Goal: Complete application form

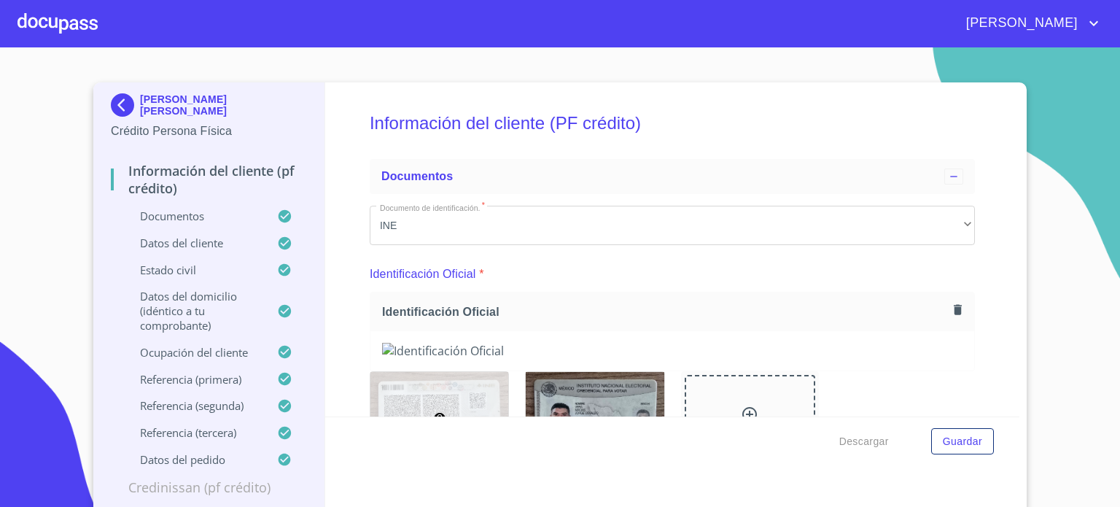
click at [56, 19] on div at bounding box center [58, 23] width 80 height 47
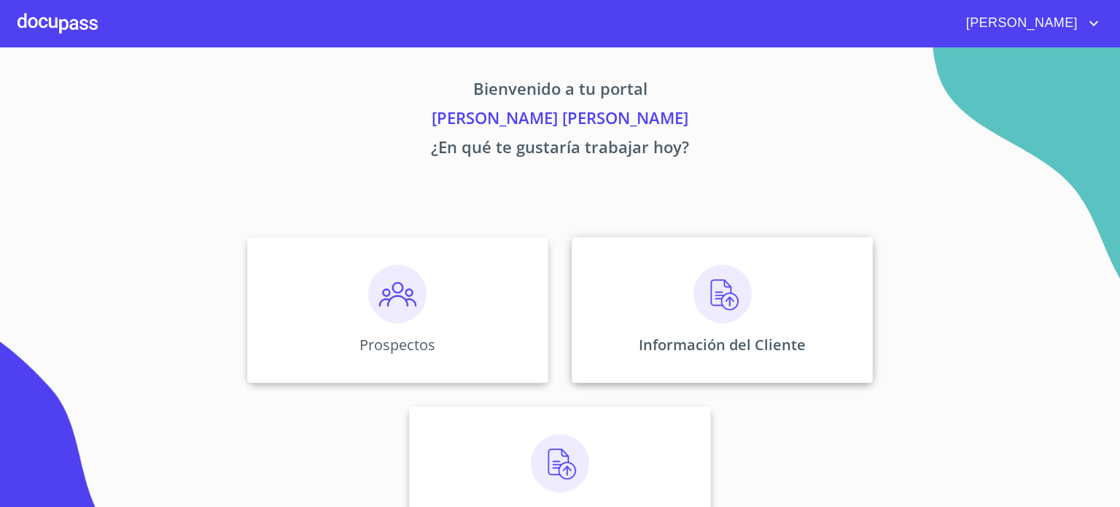
click at [742, 304] on img at bounding box center [723, 294] width 58 height 58
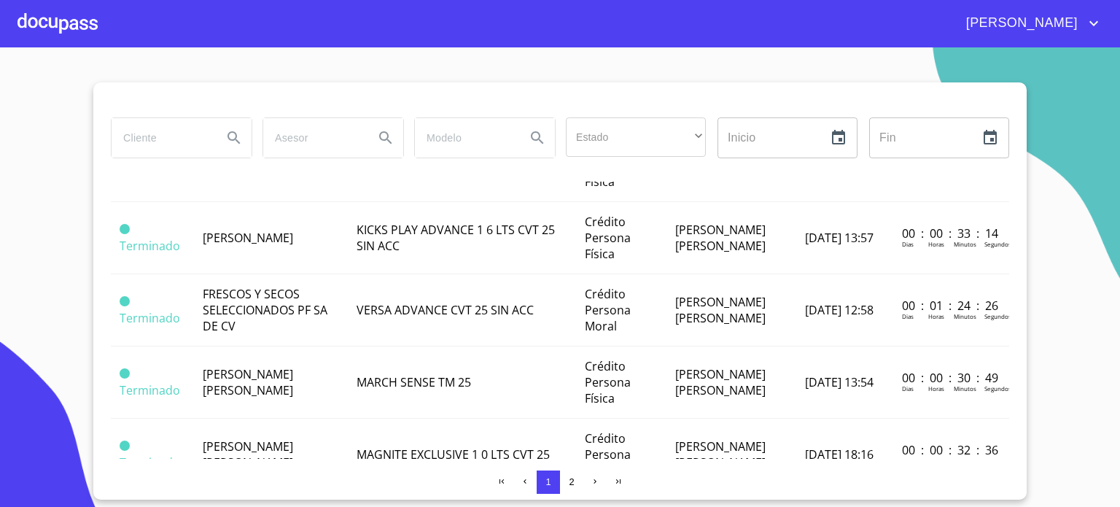
scroll to position [390, 0]
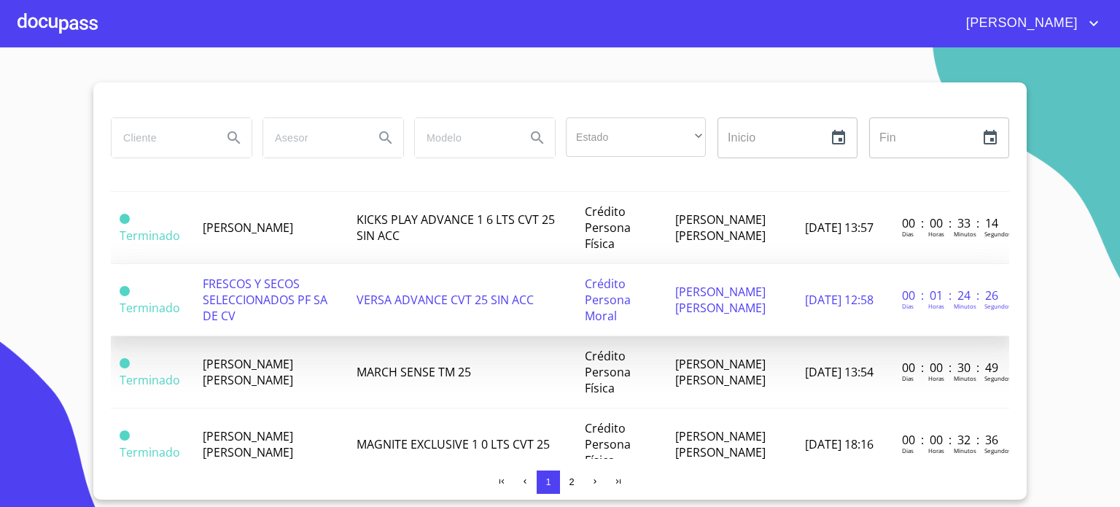
click at [279, 291] on span "FRESCOS Y SECOS SELECCIONADOS PF SA DE CV" at bounding box center [265, 300] width 125 height 48
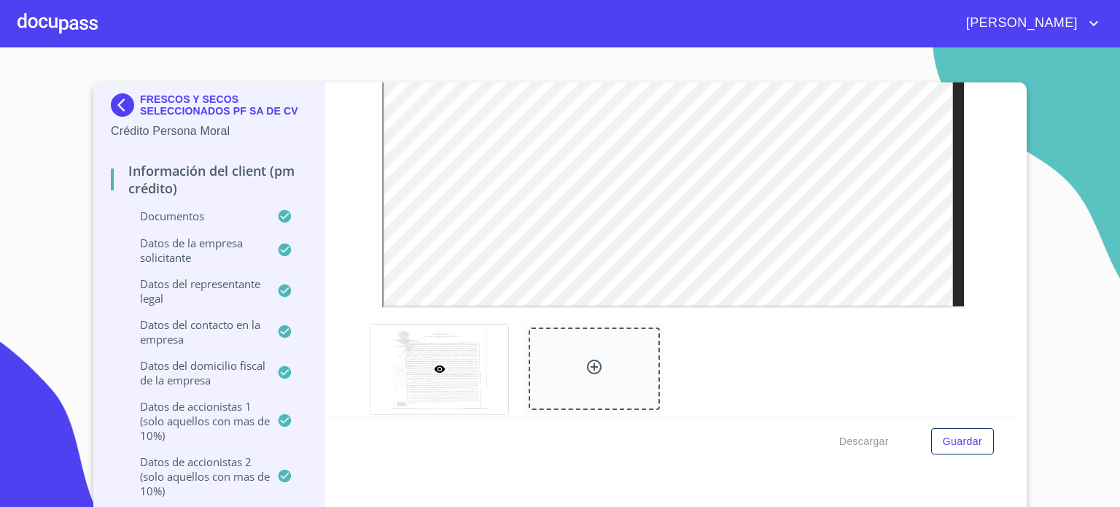
scroll to position [2818, 0]
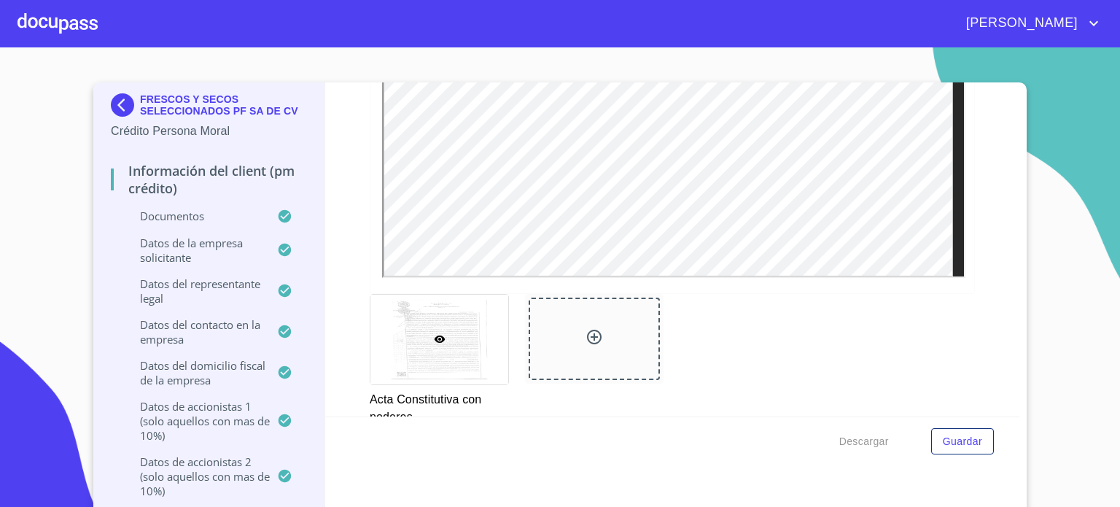
click at [578, 344] on div at bounding box center [594, 339] width 131 height 82
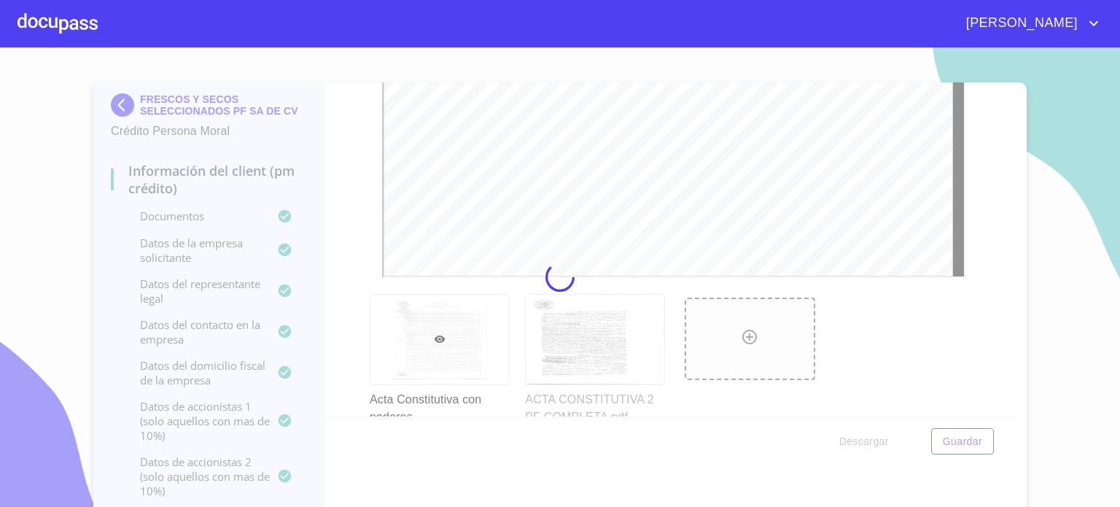
scroll to position [0, 0]
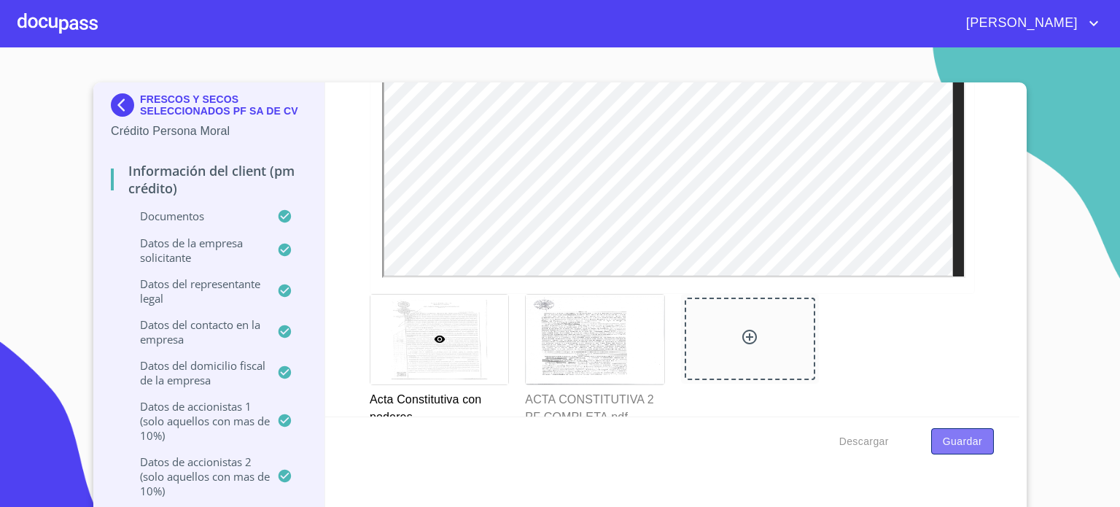
click at [955, 435] on span "Guardar" at bounding box center [962, 442] width 39 height 18
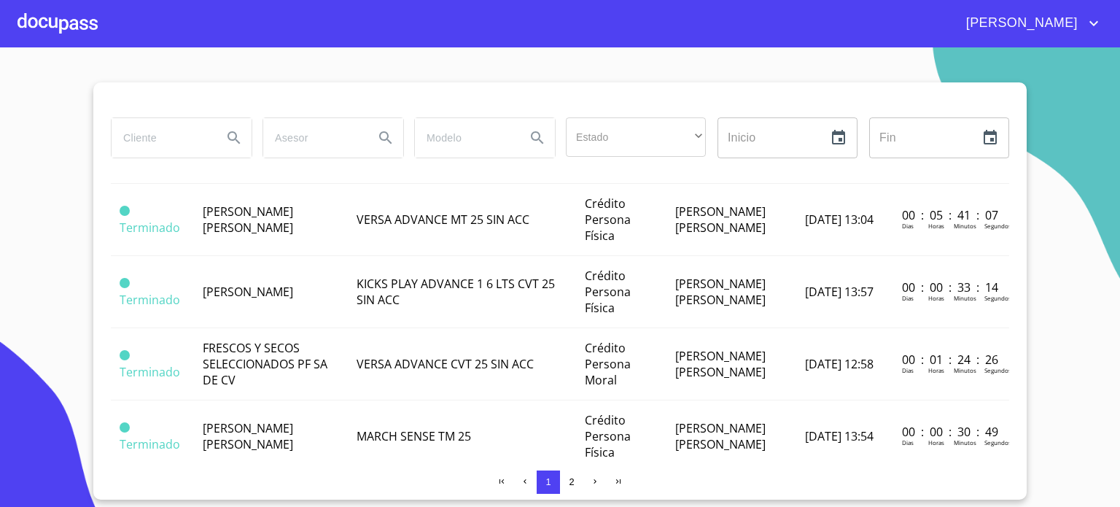
scroll to position [327, 0]
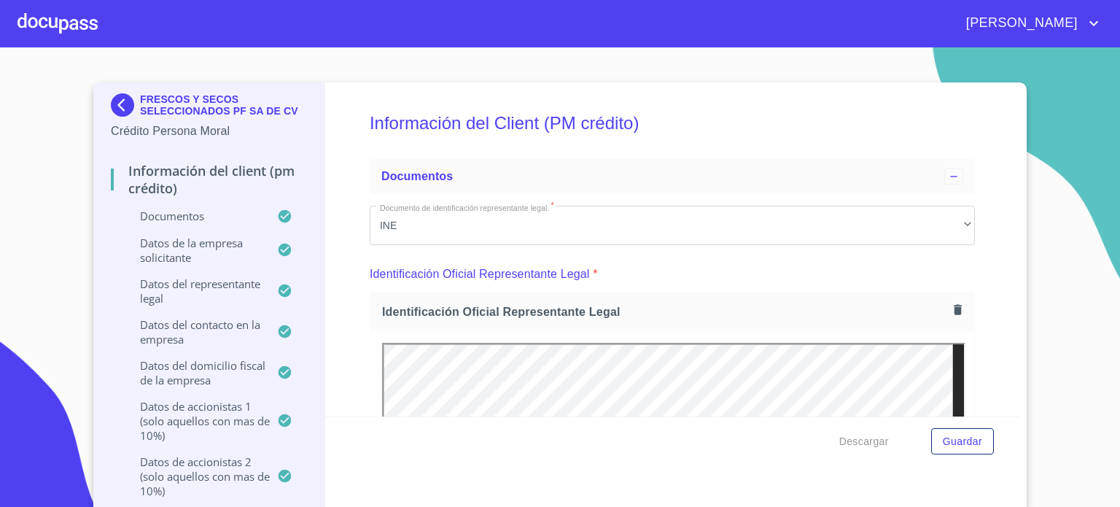
click at [57, 26] on div at bounding box center [58, 23] width 80 height 47
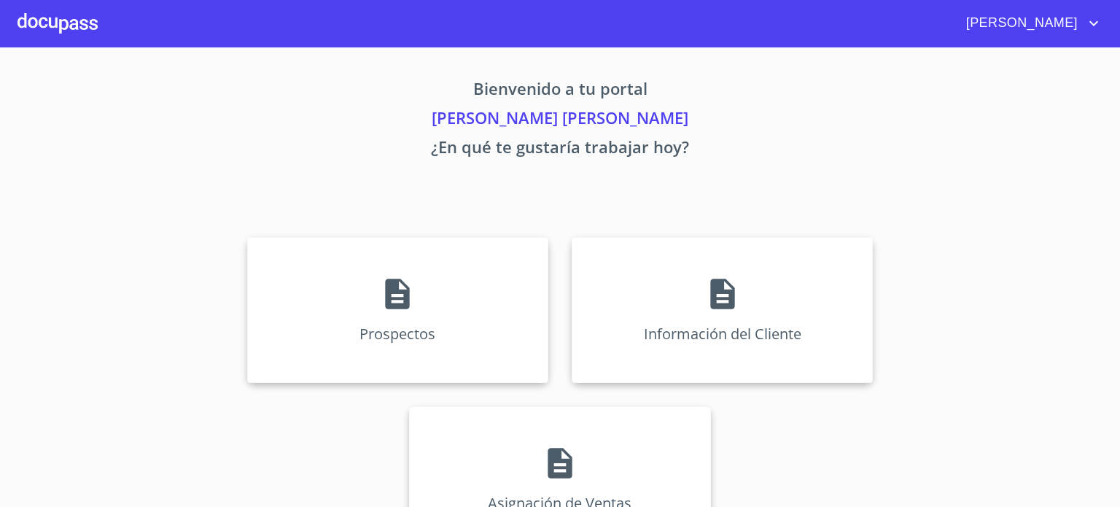
click at [57, 26] on div at bounding box center [58, 23] width 80 height 47
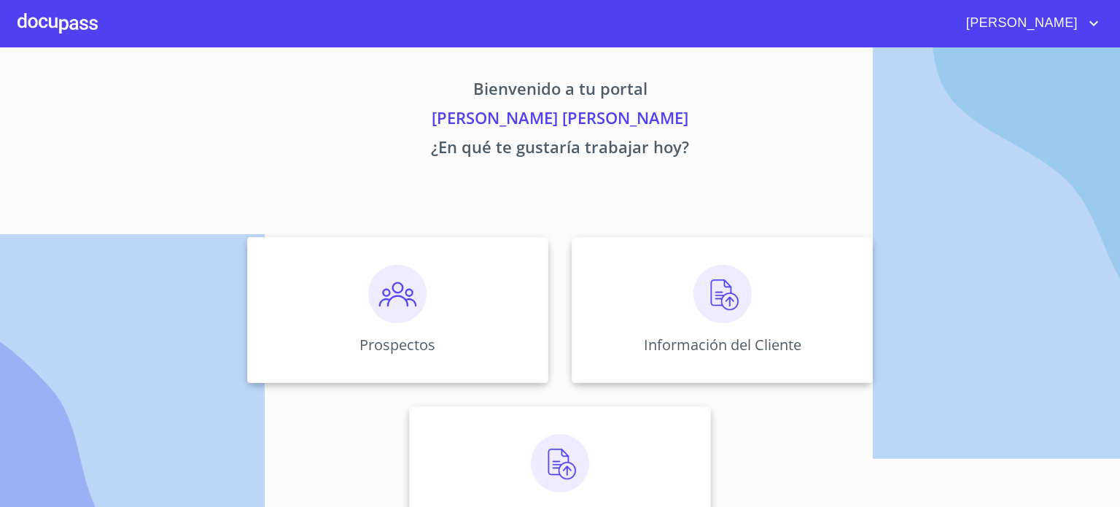
click at [61, 16] on div at bounding box center [58, 23] width 80 height 47
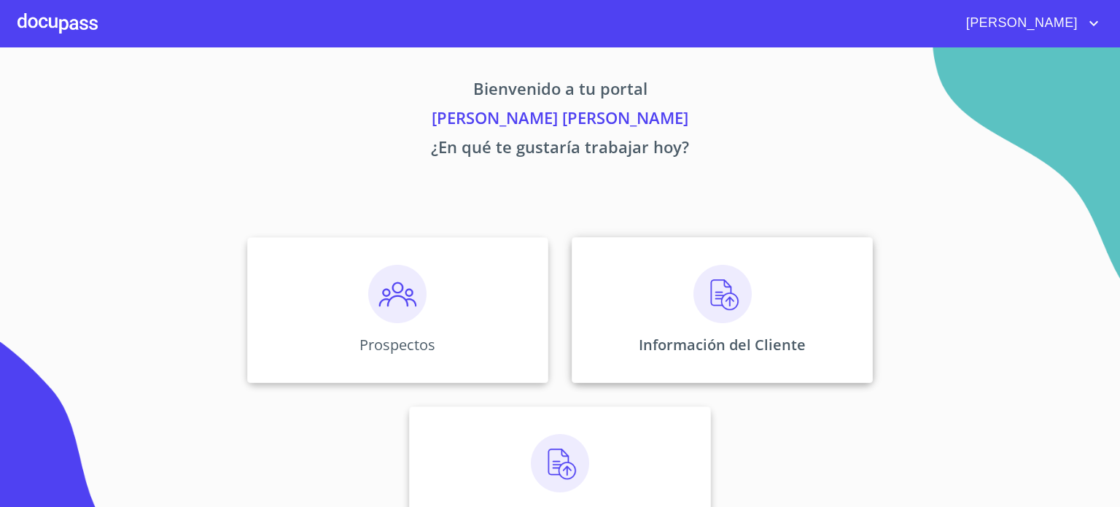
click at [723, 298] on img at bounding box center [723, 294] width 58 height 58
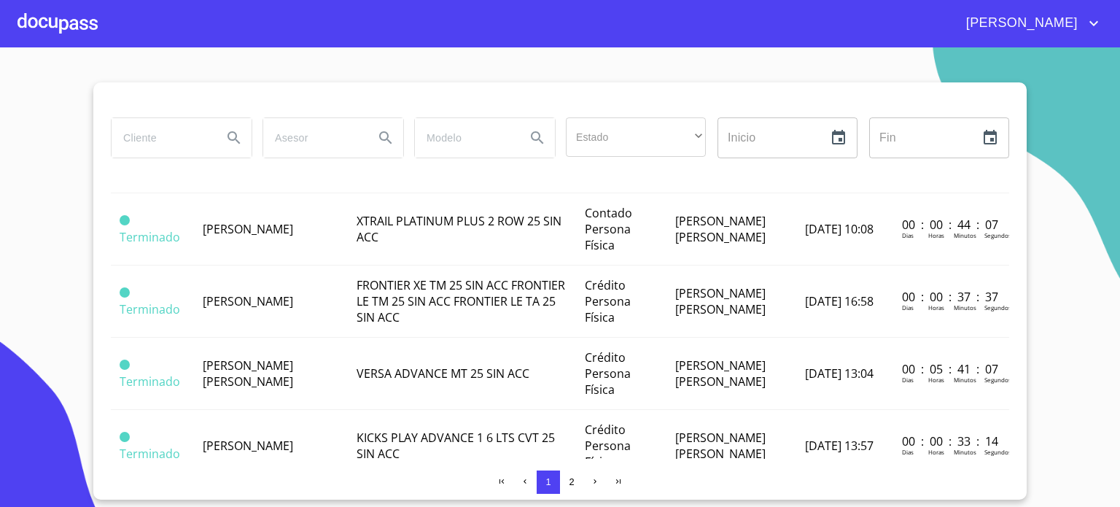
scroll to position [190, 0]
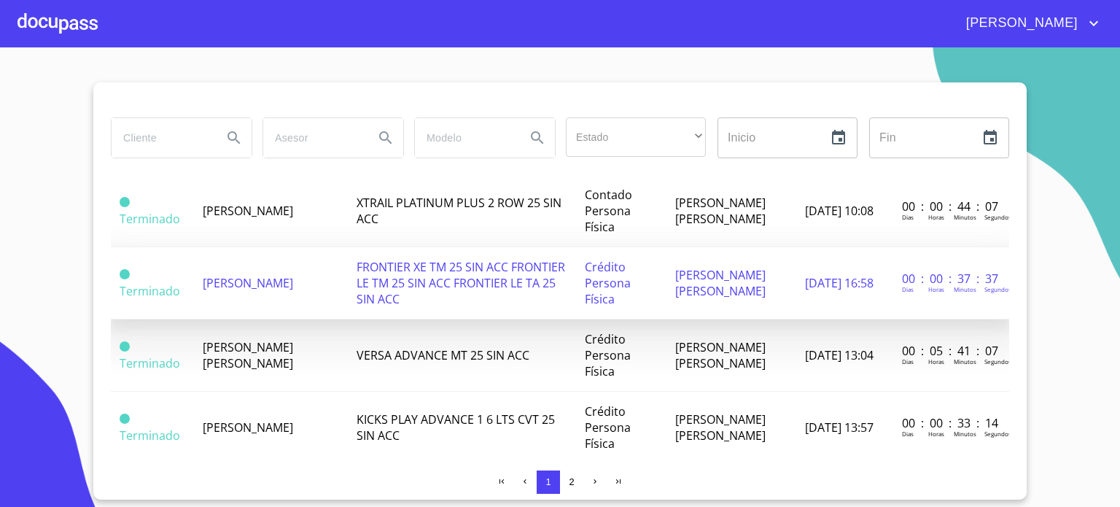
click at [239, 279] on span "[PERSON_NAME]" at bounding box center [248, 283] width 90 height 16
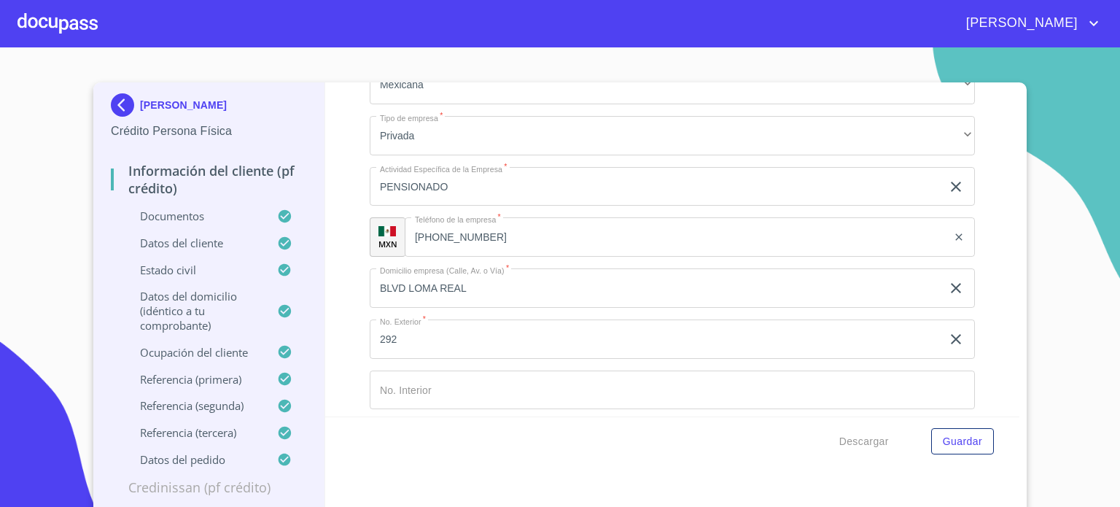
scroll to position [6461, 0]
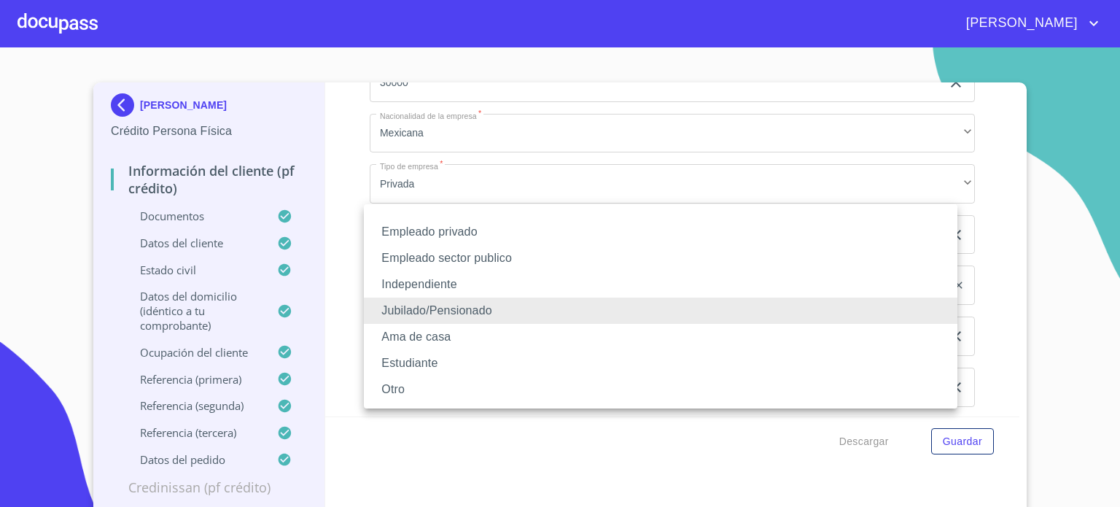
click at [441, 289] on li "Independiente" at bounding box center [661, 284] width 594 height 26
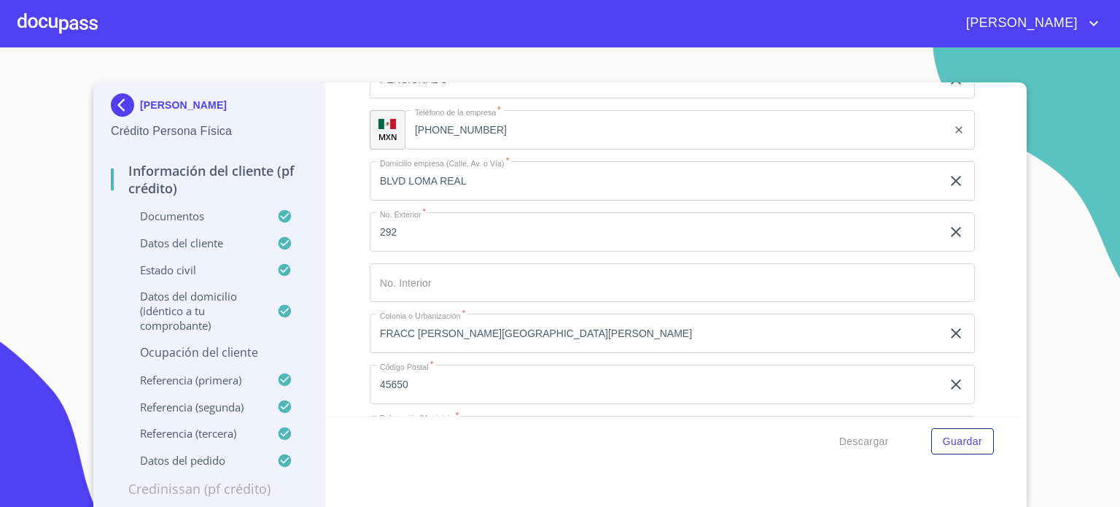
scroll to position [6655, 0]
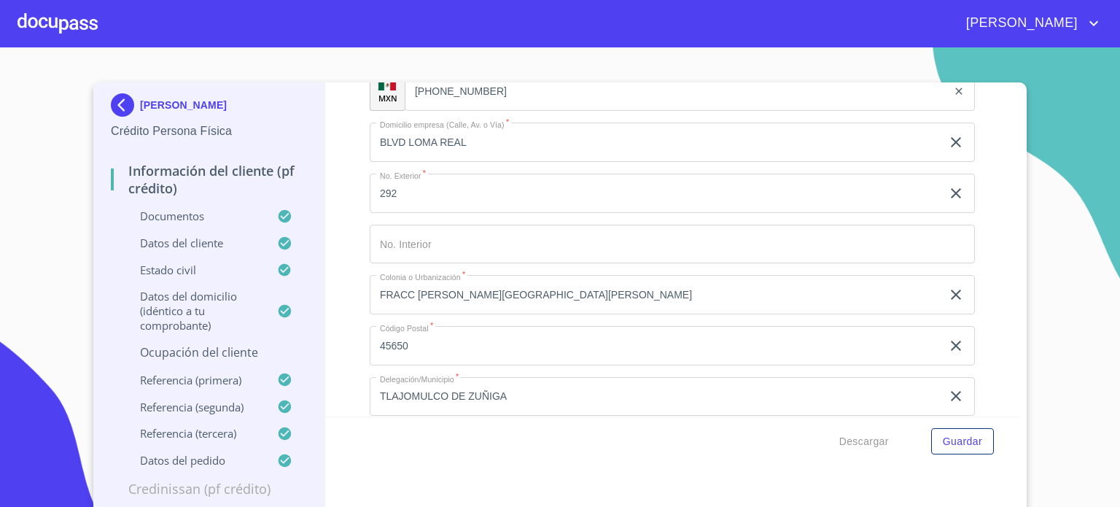
drag, startPoint x: 470, startPoint y: 182, endPoint x: 328, endPoint y: 192, distance: 142.6
click at [328, 192] on div "Información del cliente (PF crédito) Documentos Documento de identificación.   …" at bounding box center [672, 249] width 695 height 334
type input "COMERCIANTE"
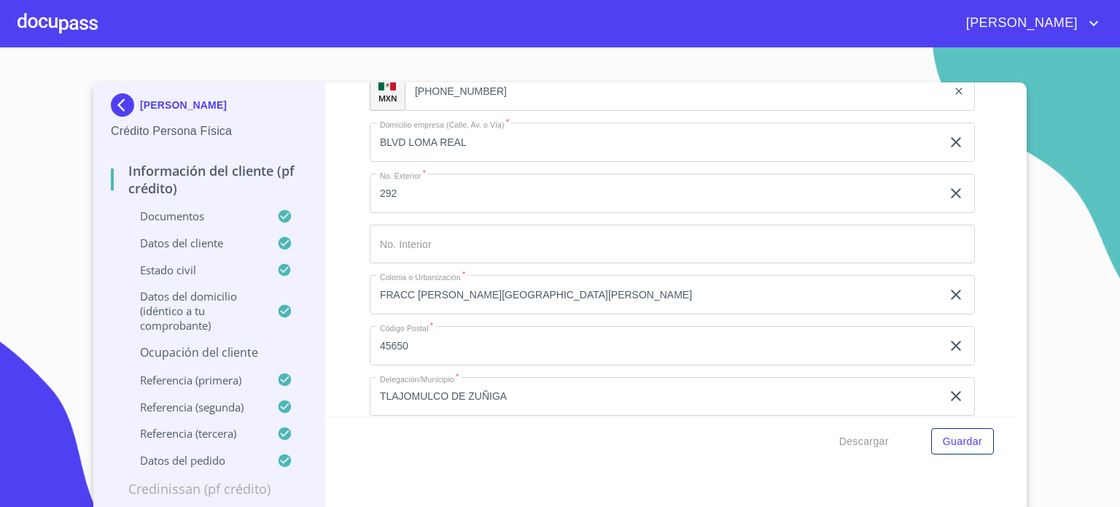
type input "40000"
click at [989, 282] on div "Información del cliente (PF crédito) Documentos Documento de identificación.   …" at bounding box center [672, 249] width 695 height 334
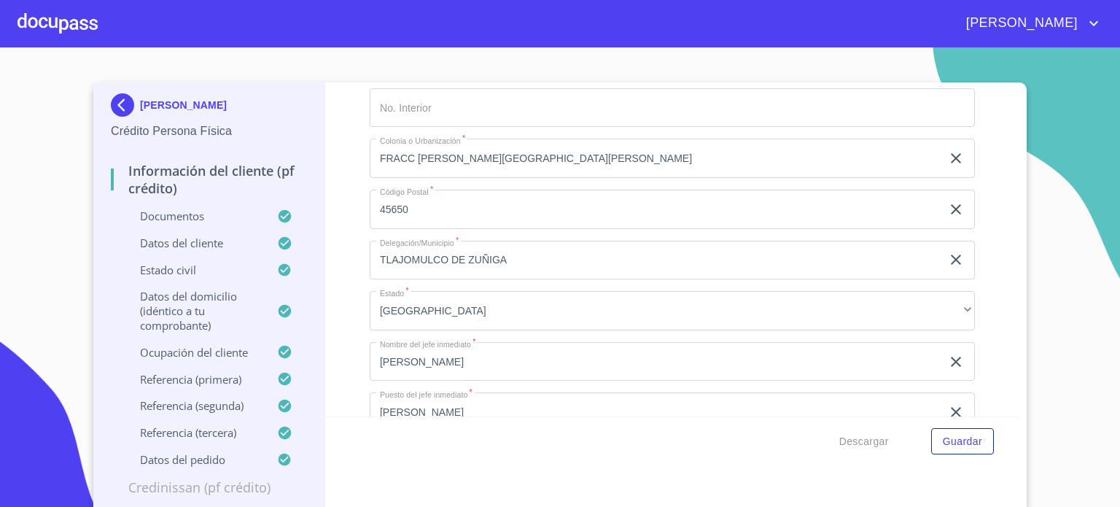
scroll to position [6850, 0]
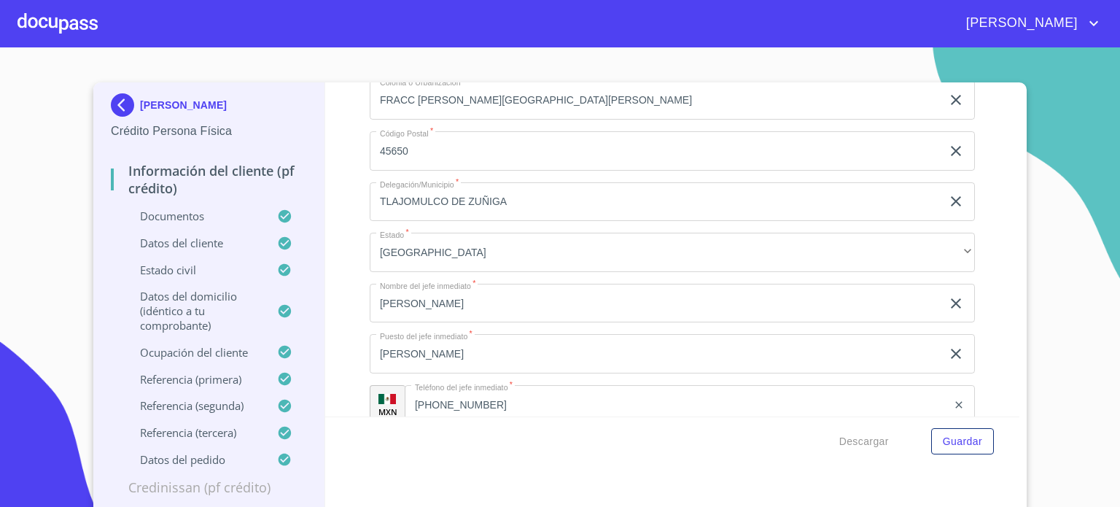
drag, startPoint x: 476, startPoint y: 242, endPoint x: 288, endPoint y: 255, distance: 187.9
click at [288, 255] on div "DARIO MARCIAL CELDO Crédito Persona Física Información del cliente (PF crédito)…" at bounding box center [556, 297] width 926 height 431
type input "I"
type input "O"
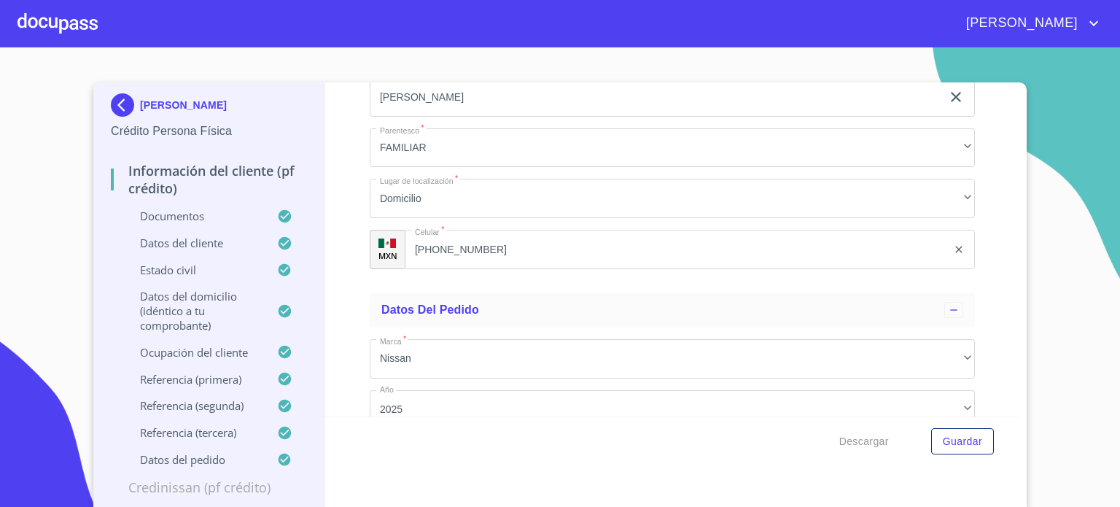
scroll to position [8376, 0]
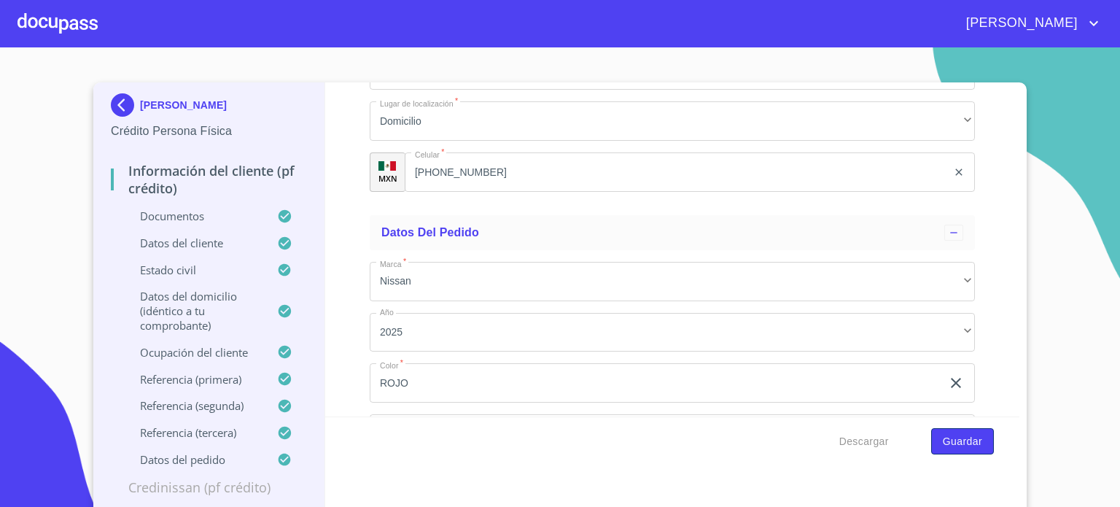
type input "COMERCIANTE"
click at [966, 442] on span "Guardar" at bounding box center [962, 442] width 39 height 18
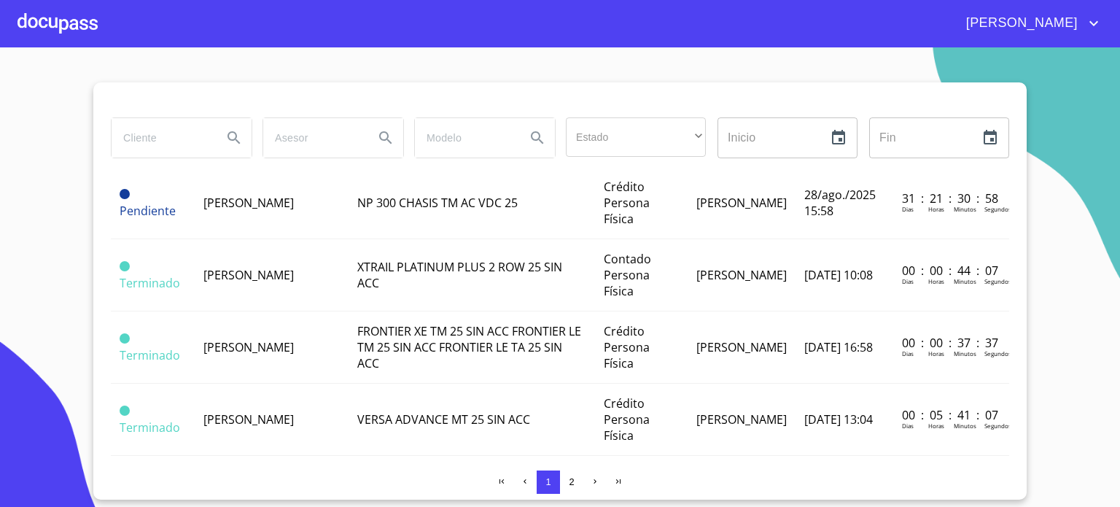
scroll to position [131, 0]
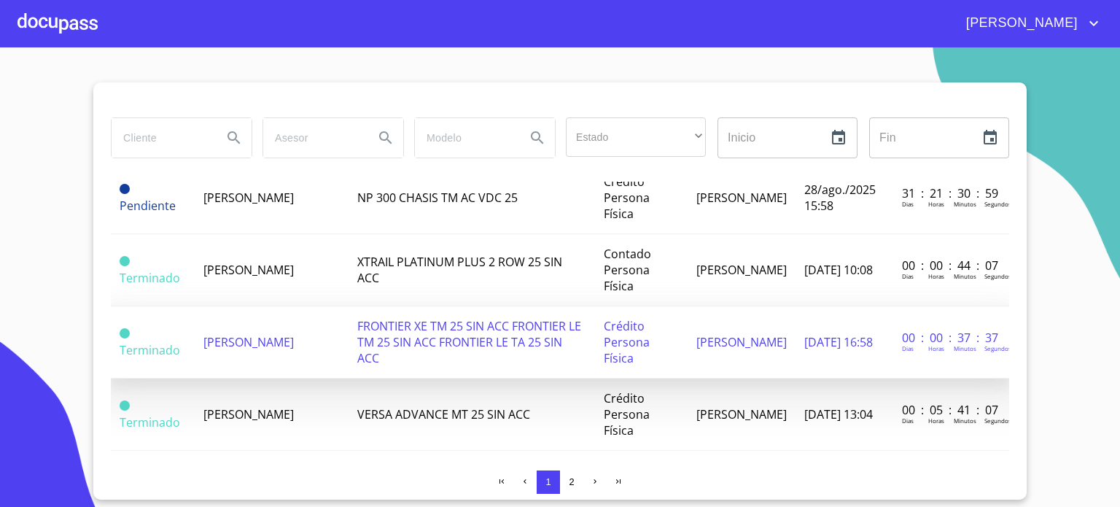
click at [294, 336] on span "[PERSON_NAME]" at bounding box center [248, 342] width 90 height 16
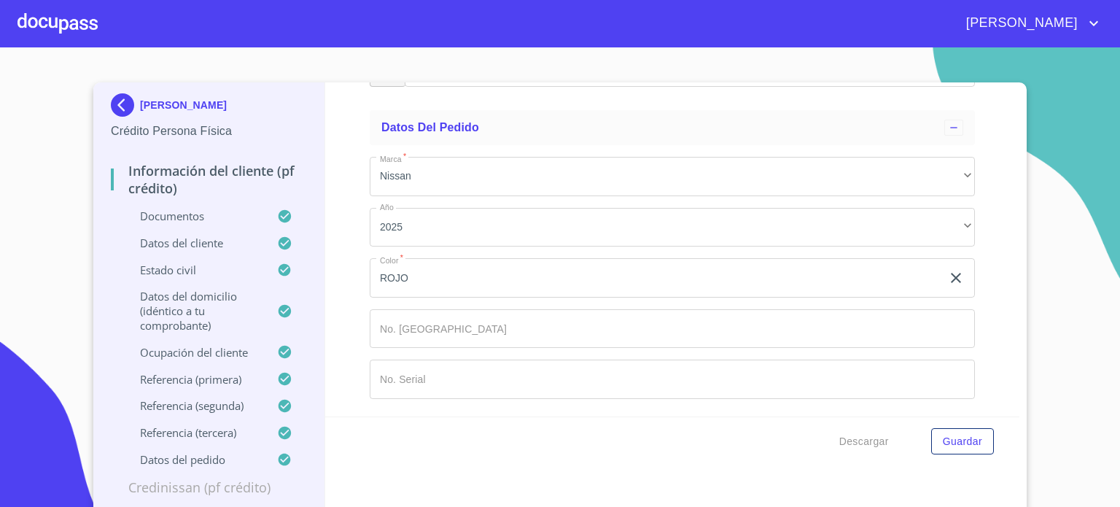
scroll to position [8875, 0]
click at [971, 449] on span "Guardar" at bounding box center [962, 442] width 39 height 18
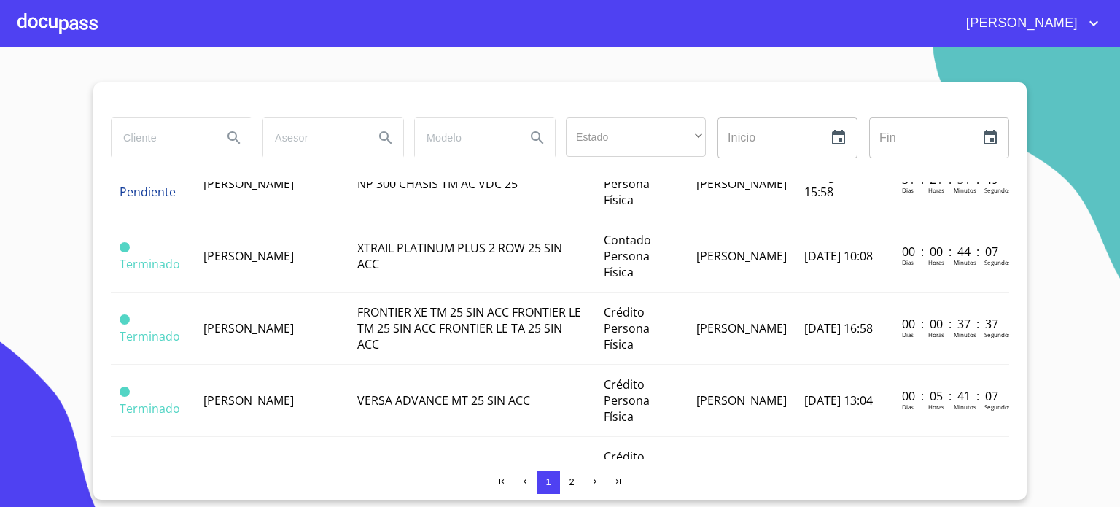
scroll to position [140, 0]
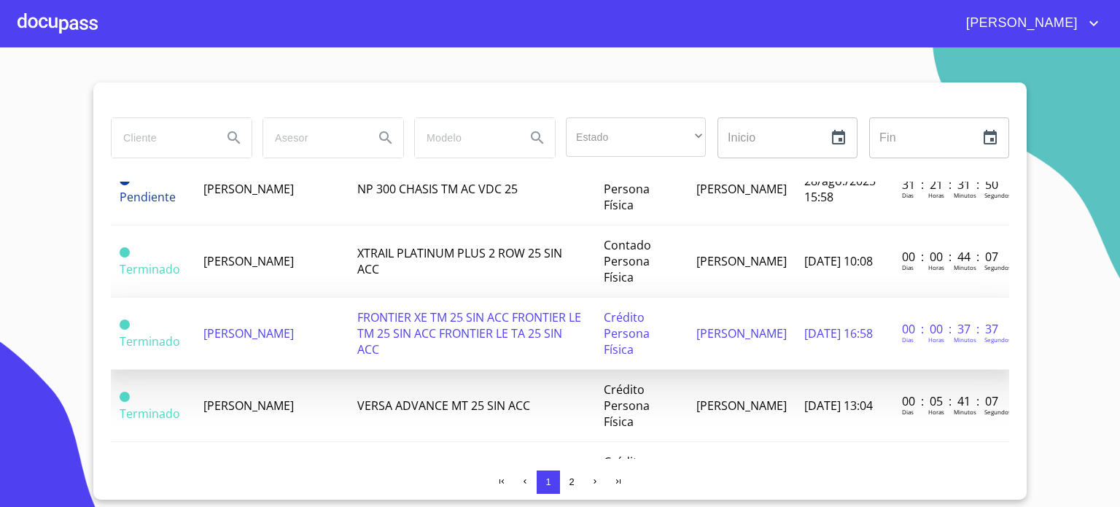
click at [321, 337] on td "[PERSON_NAME]" at bounding box center [272, 334] width 155 height 72
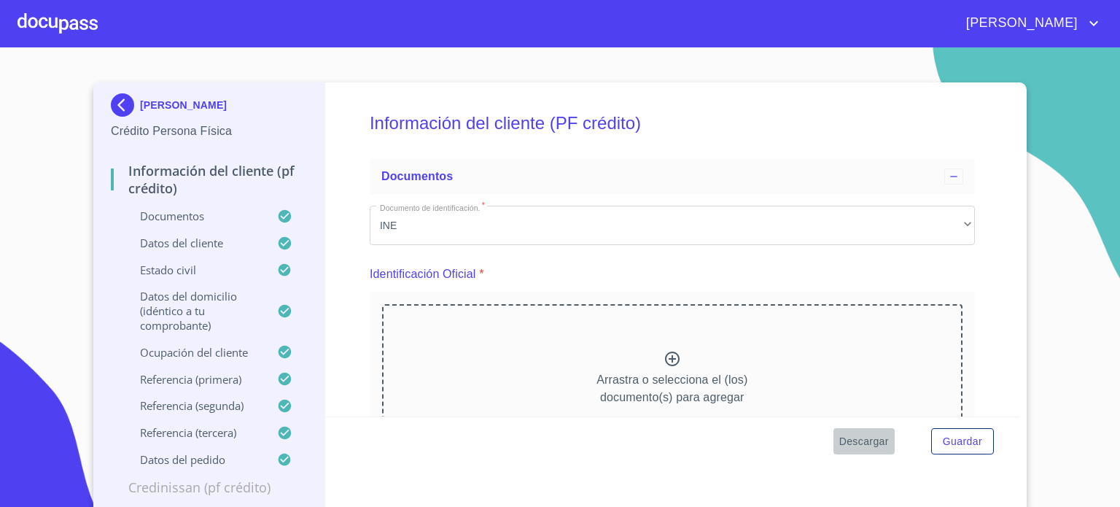
click at [852, 443] on span "Descargar" at bounding box center [864, 442] width 50 height 18
